Goal: Navigation & Orientation: Find specific page/section

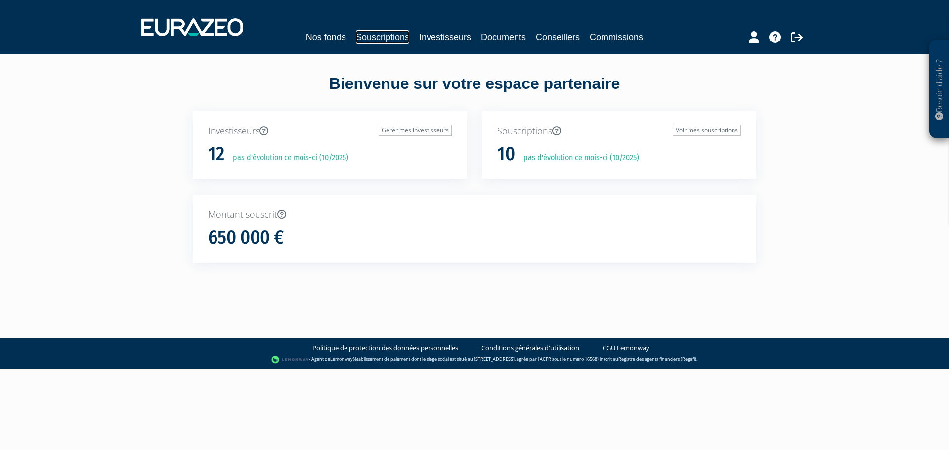
click at [395, 37] on link "Souscriptions" at bounding box center [382, 37] width 53 height 14
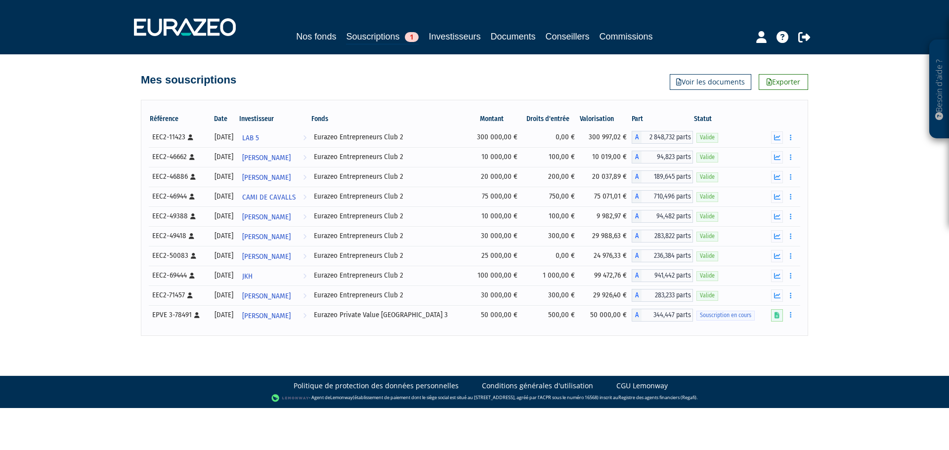
click at [338, 36] on div "Nos fonds Souscriptions 1 Investisseurs Documents Conseillers Commissions" at bounding box center [474, 37] width 464 height 15
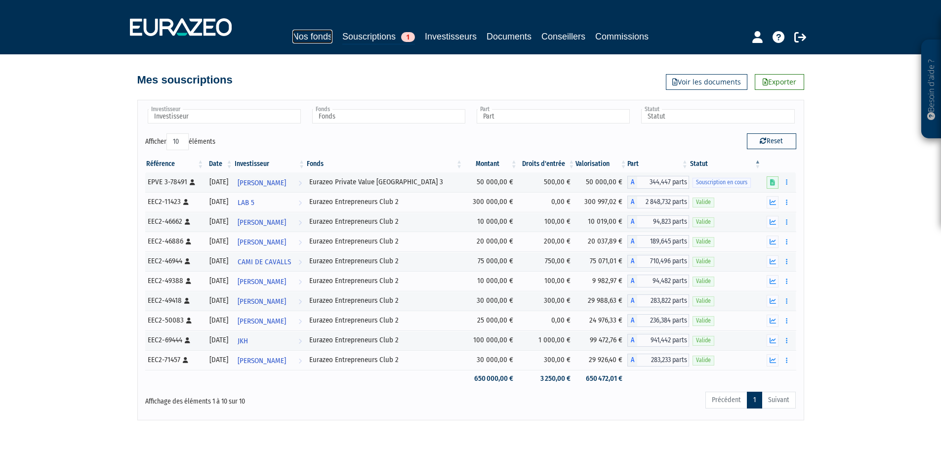
click at [330, 35] on link "Nos fonds" at bounding box center [313, 37] width 40 height 14
